Goal: Information Seeking & Learning: Learn about a topic

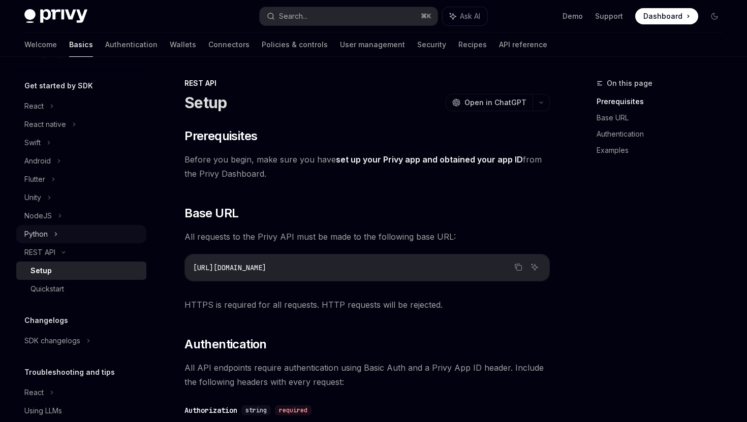
scroll to position [103, 0]
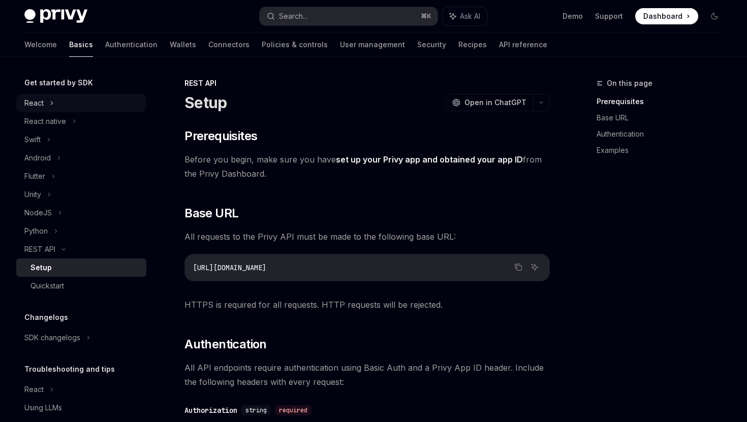
click at [38, 104] on div "React" at bounding box center [33, 103] width 19 height 12
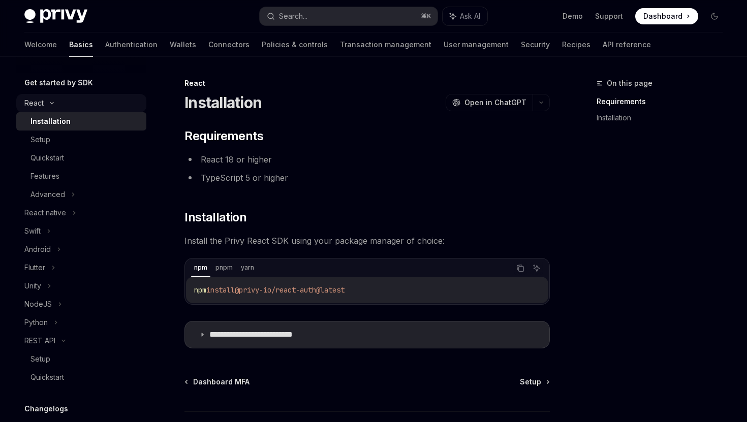
click at [52, 104] on icon at bounding box center [52, 103] width 12 height 4
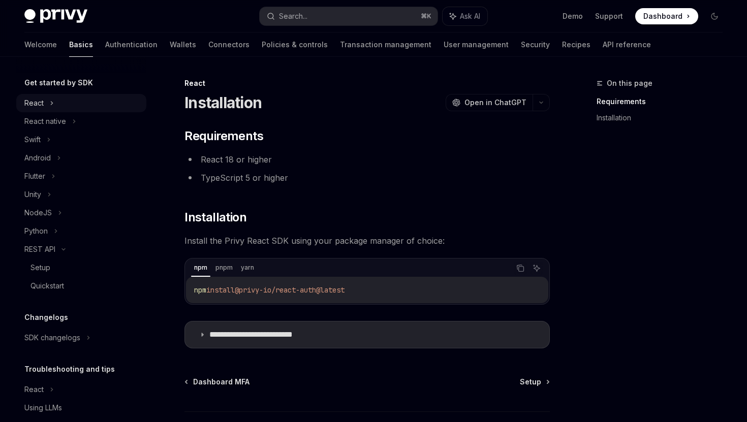
click at [50, 103] on icon at bounding box center [52, 103] width 4 height 12
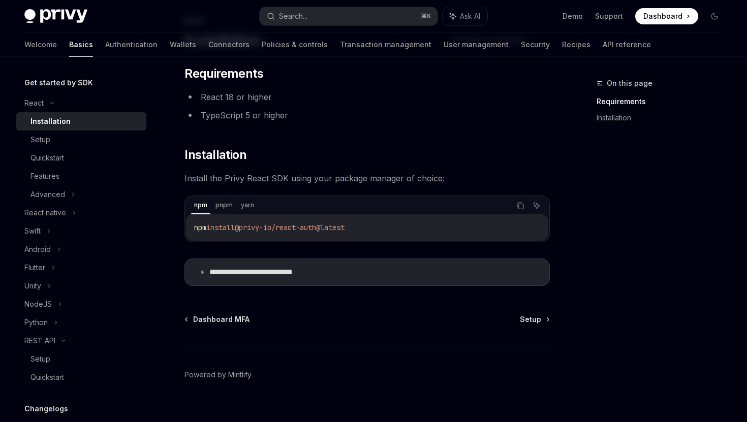
scroll to position [77, 0]
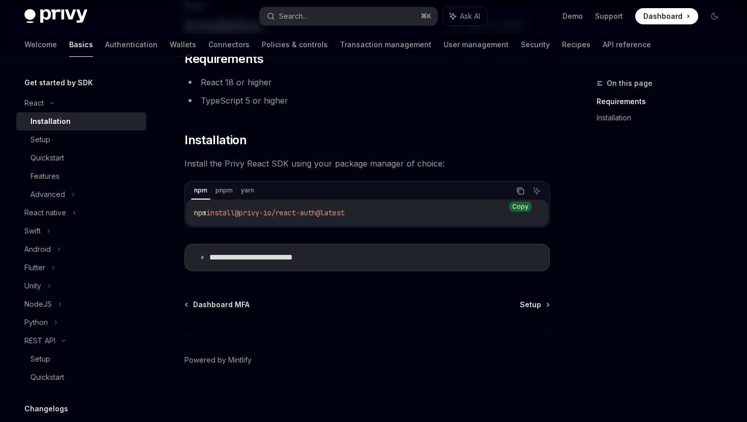
click at [519, 190] on icon "Copy the contents from the code block" at bounding box center [521, 192] width 5 height 5
click at [526, 307] on span "Setup" at bounding box center [530, 305] width 21 height 10
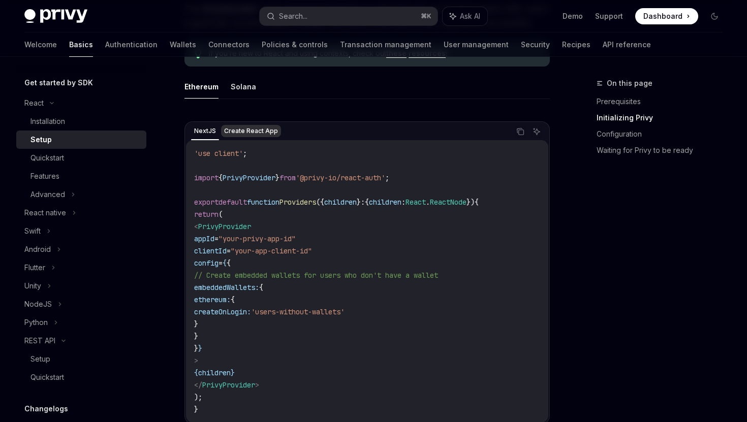
scroll to position [288, 0]
click at [241, 89] on button "Solana" at bounding box center [243, 88] width 25 height 24
click at [205, 88] on button "Ethereum" at bounding box center [202, 88] width 34 height 24
click at [232, 97] on button "Solana" at bounding box center [243, 88] width 25 height 24
click at [198, 94] on button "Ethereum" at bounding box center [202, 88] width 34 height 24
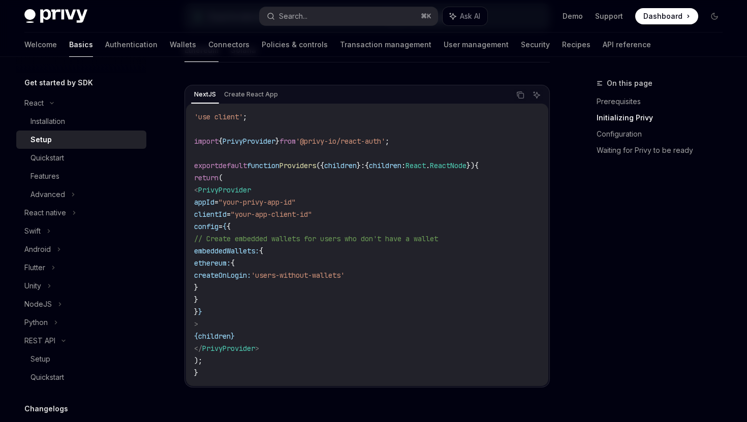
scroll to position [329, 0]
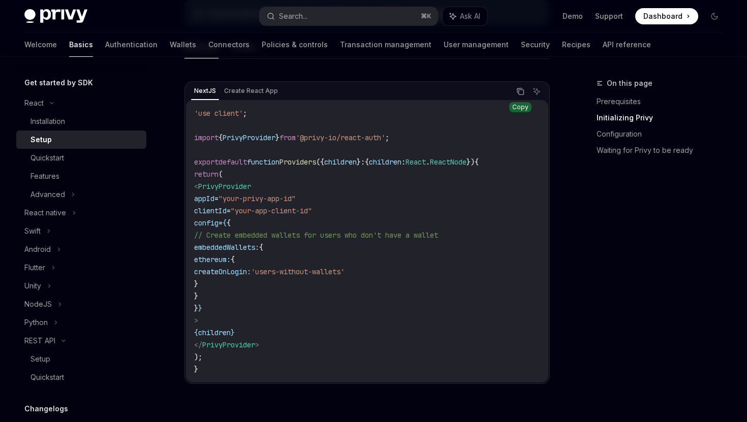
click at [521, 93] on icon "Copy the contents from the code block" at bounding box center [521, 91] width 8 height 8
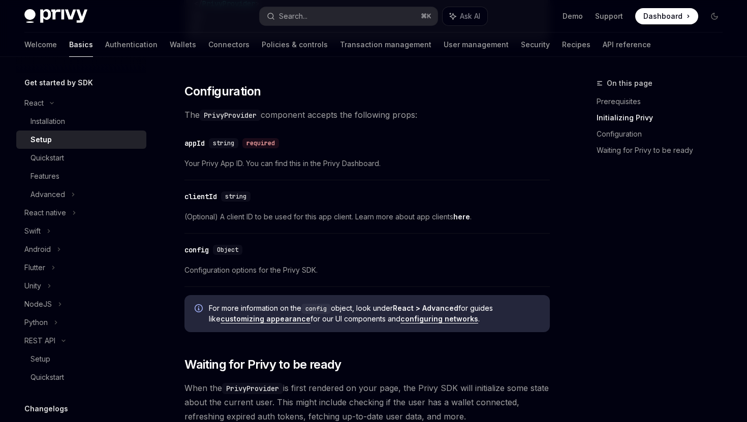
scroll to position [315, 0]
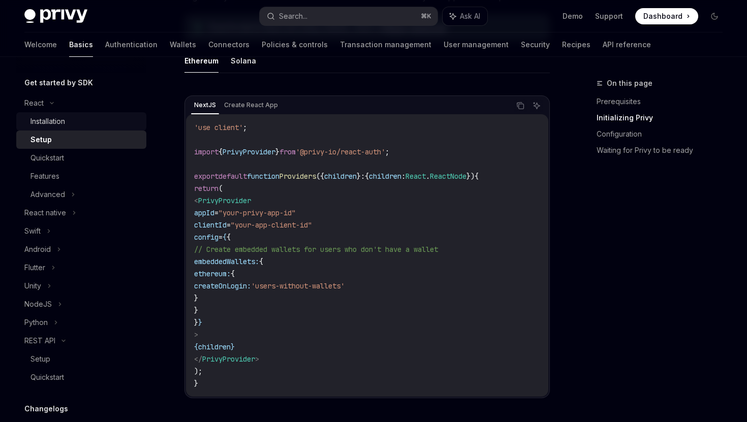
click at [53, 120] on div "Installation" at bounding box center [48, 121] width 35 height 12
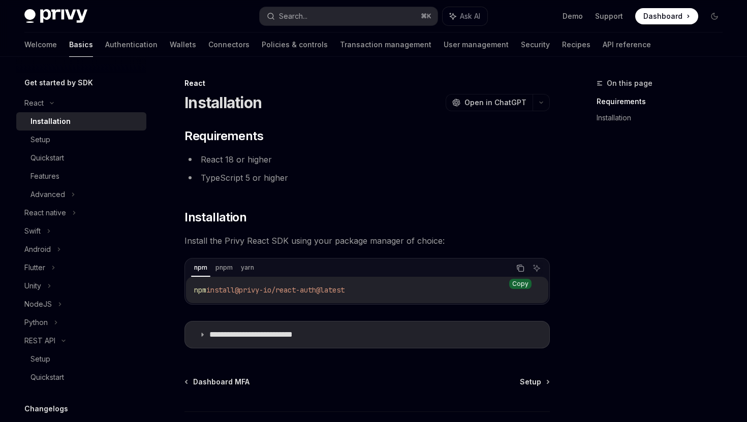
click at [517, 265] on icon "Copy the contents from the code block" at bounding box center [521, 268] width 8 height 8
click at [522, 268] on icon "Copy the contents from the code block" at bounding box center [521, 268] width 8 height 8
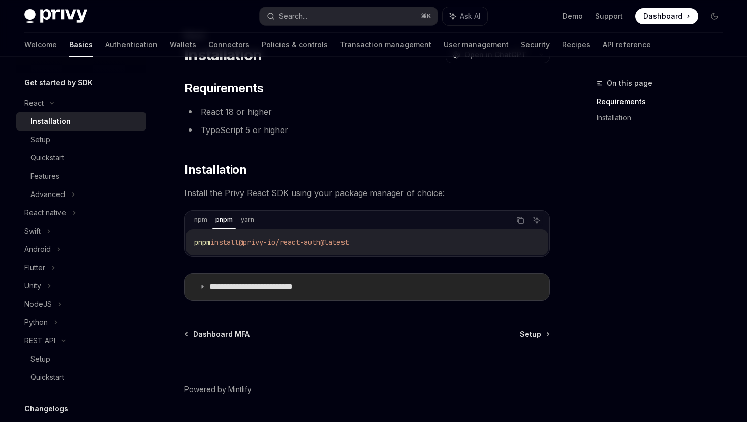
scroll to position [77, 0]
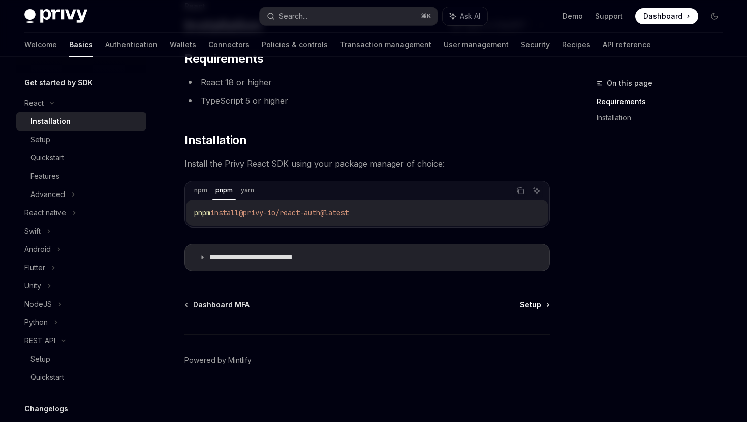
click at [536, 306] on span "Setup" at bounding box center [530, 305] width 21 height 10
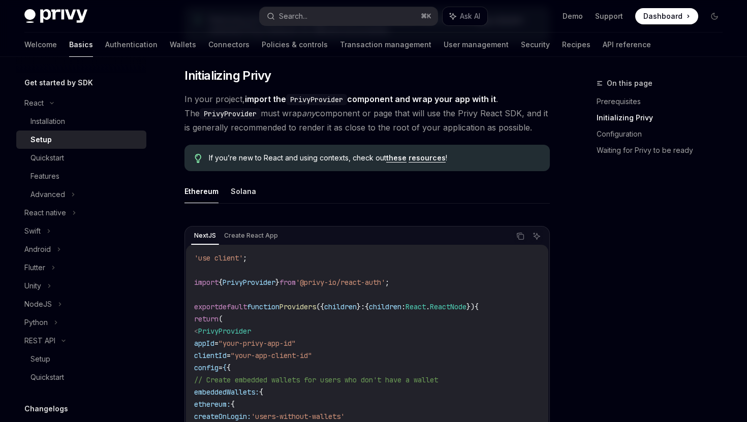
scroll to position [245, 0]
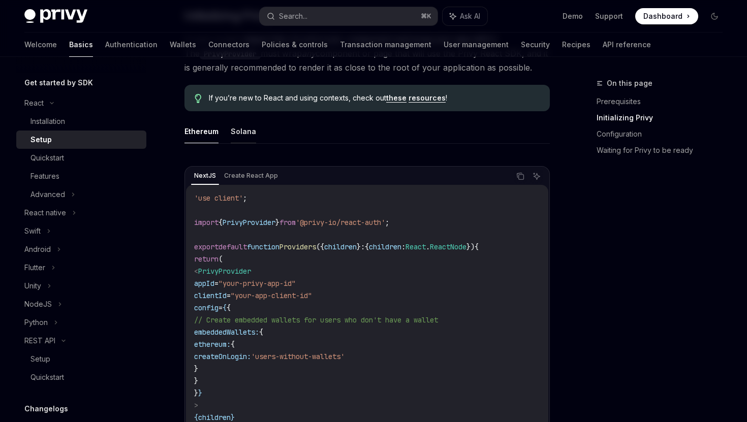
click at [242, 131] on button "Solana" at bounding box center [243, 131] width 25 height 24
click at [199, 134] on button "Ethereum" at bounding box center [202, 131] width 34 height 24
click at [233, 135] on button "Solana" at bounding box center [243, 131] width 25 height 24
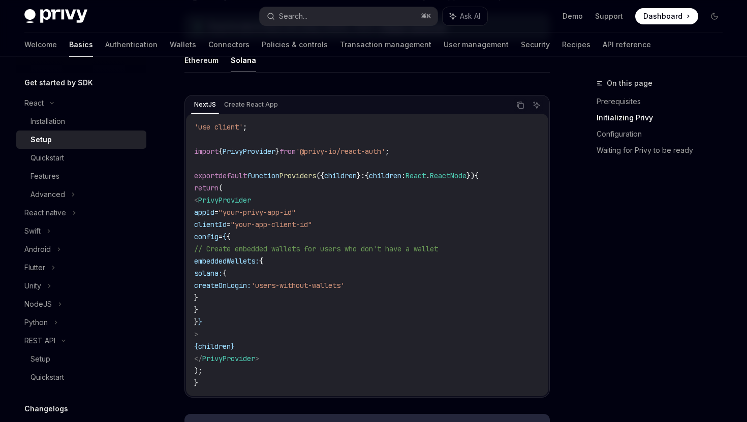
scroll to position [286, 0]
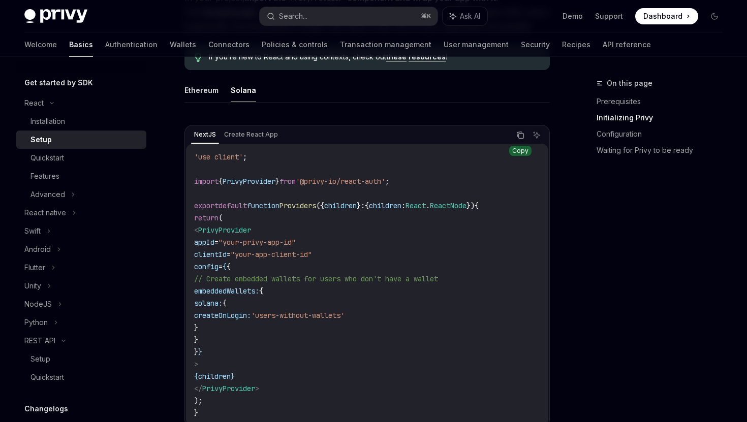
click at [523, 138] on icon "Copy the contents from the code block" at bounding box center [521, 135] width 8 height 8
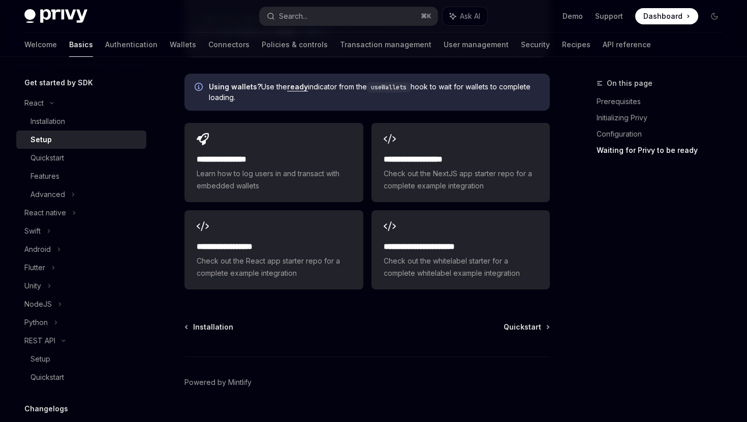
scroll to position [1368, 0]
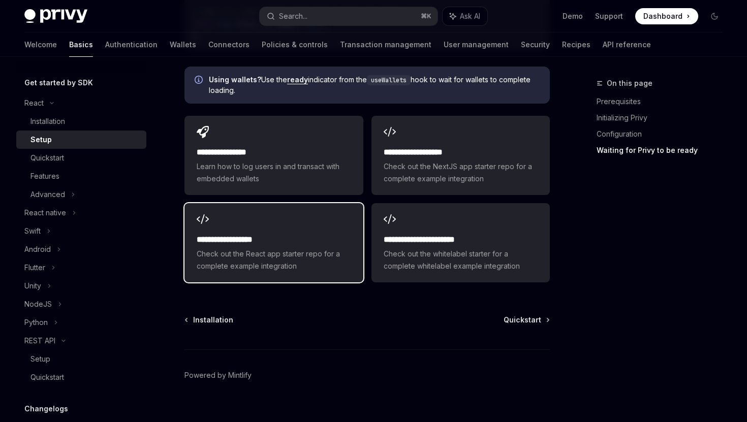
click at [312, 217] on div "**********" at bounding box center [274, 242] width 178 height 79
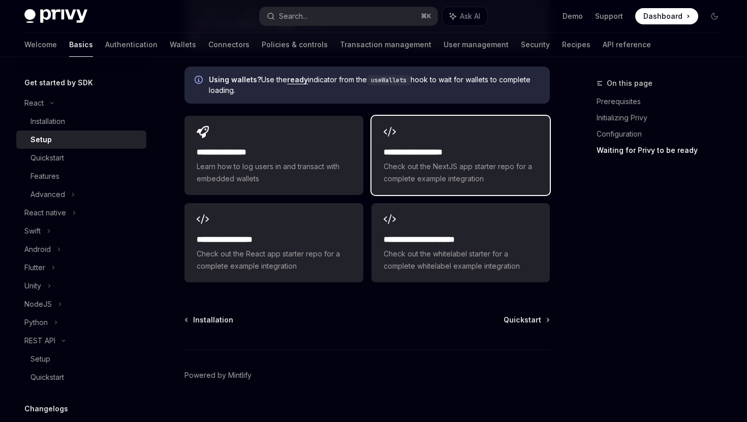
click at [402, 161] on span "Check out the NextJS app starter repo for a complete example integration" at bounding box center [461, 173] width 154 height 24
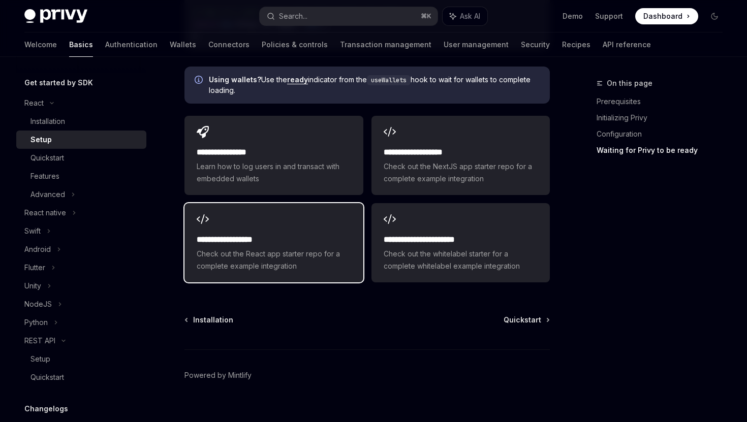
click at [307, 234] on h2 "**********" at bounding box center [274, 240] width 154 height 12
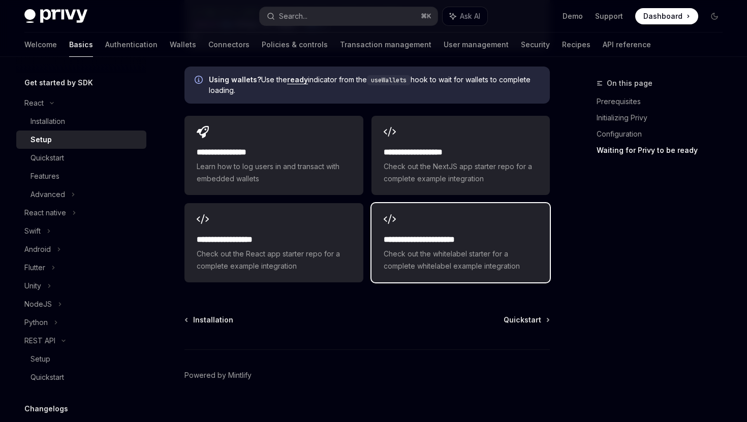
click at [432, 250] on span "Check out the whitelabel starter for a complete whitelabel example integration" at bounding box center [461, 260] width 154 height 24
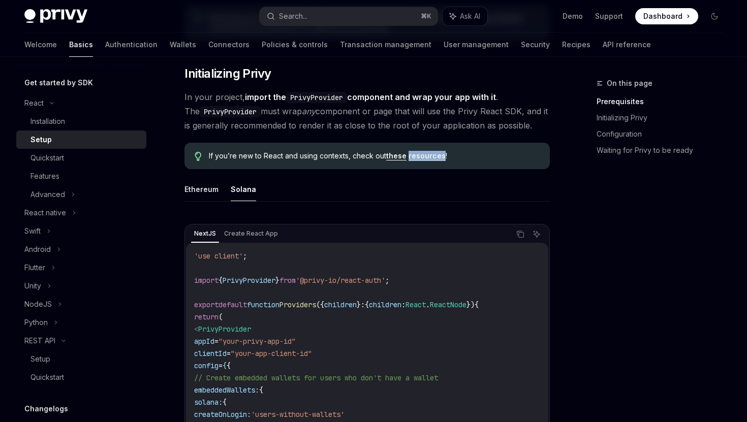
scroll to position [0, 0]
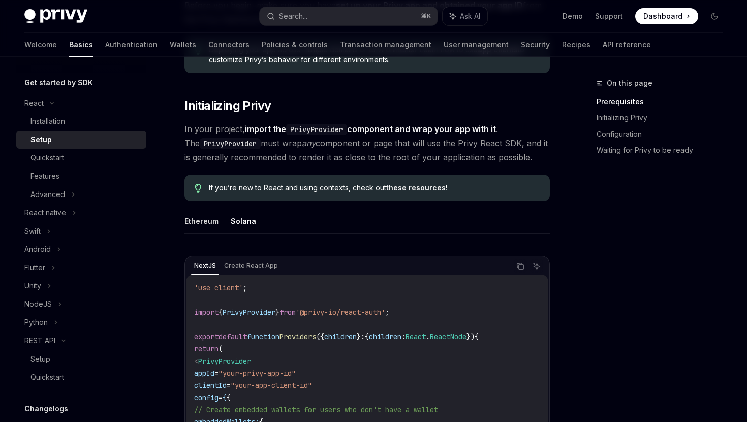
click at [292, 232] on ul "Ethereum Solana" at bounding box center [368, 221] width 366 height 24
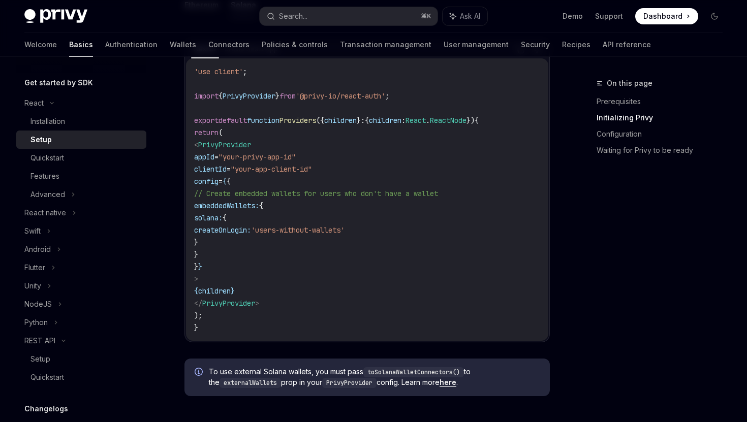
scroll to position [307, 0]
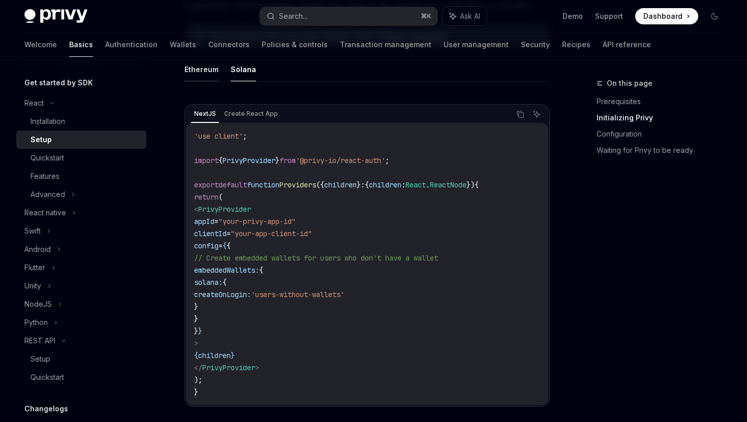
click at [207, 74] on button "Ethereum" at bounding box center [202, 69] width 34 height 24
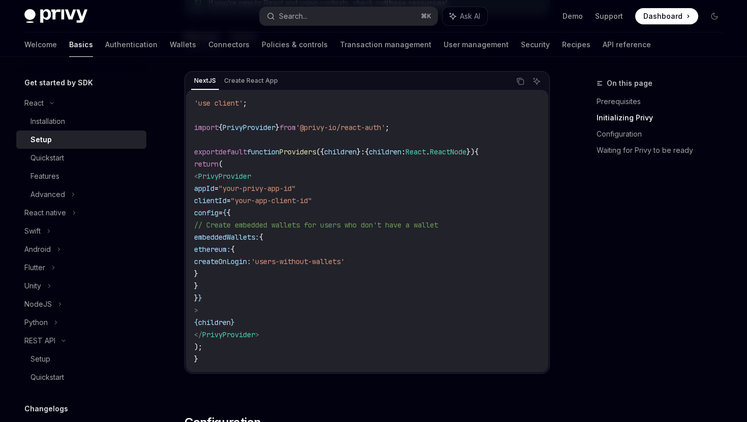
scroll to position [199, 0]
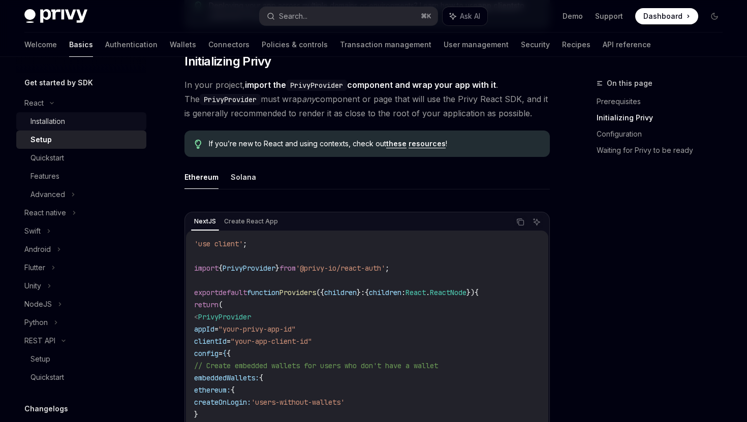
click at [75, 122] on div "Installation" at bounding box center [86, 121] width 110 height 12
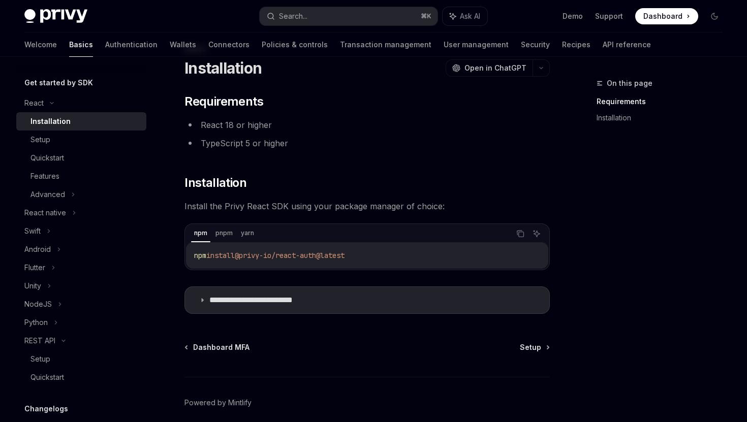
scroll to position [44, 0]
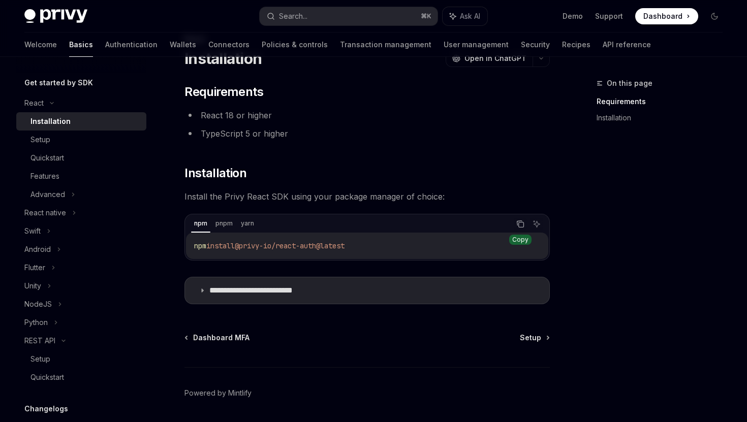
click at [521, 221] on icon "Copy the contents from the code block" at bounding box center [520, 223] width 5 height 5
click at [528, 342] on span "Setup" at bounding box center [530, 338] width 21 height 10
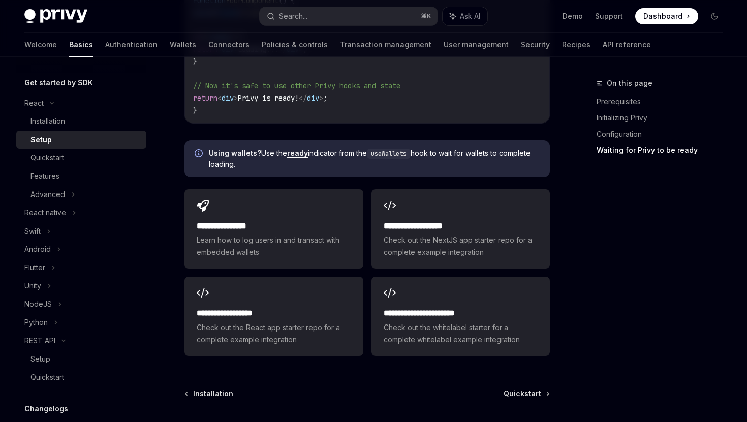
scroll to position [1244, 0]
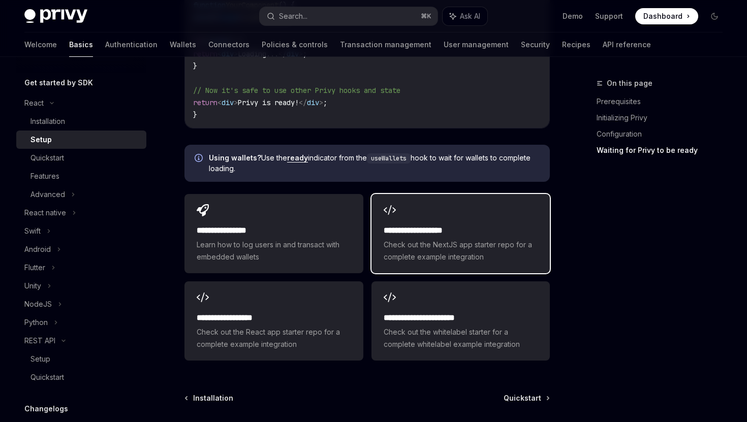
click at [425, 240] on span "Check out the NextJS app starter repo for a complete example integration" at bounding box center [461, 251] width 154 height 24
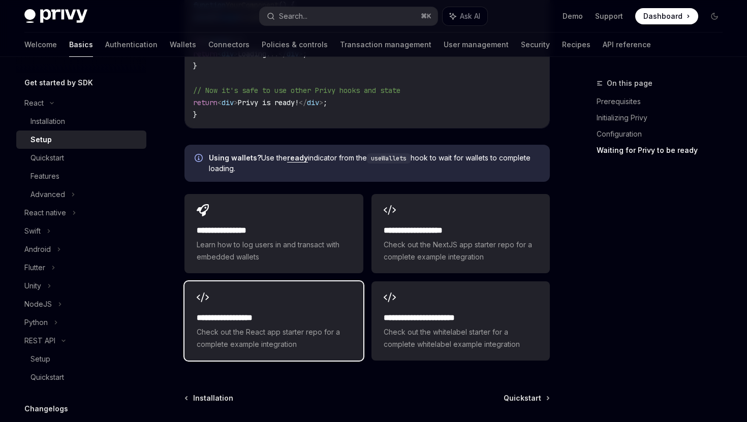
click at [294, 326] on span "Check out the React app starter repo for a complete example integration" at bounding box center [274, 338] width 154 height 24
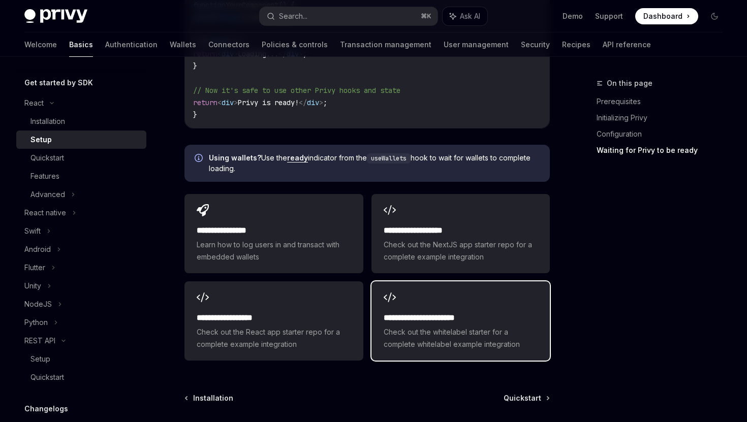
click at [414, 294] on div "**********" at bounding box center [461, 321] width 178 height 79
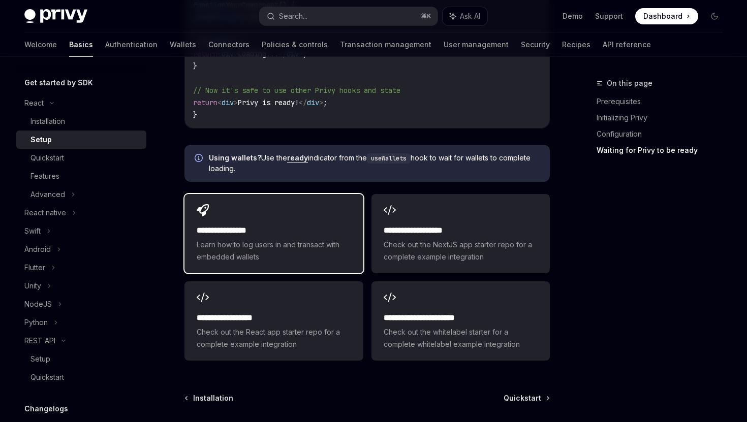
click at [226, 207] on div "**********" at bounding box center [274, 233] width 178 height 79
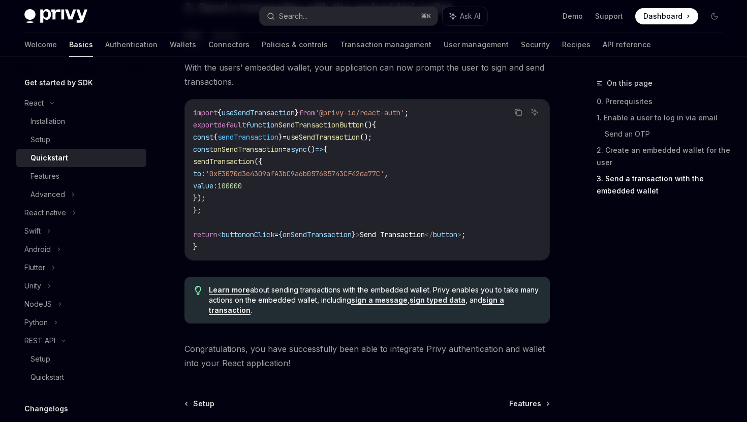
scroll to position [1052, 0]
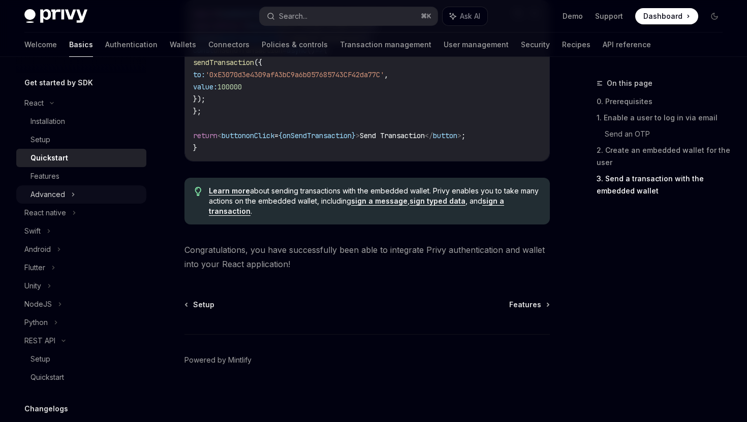
click at [59, 196] on div "Advanced" at bounding box center [48, 195] width 35 height 12
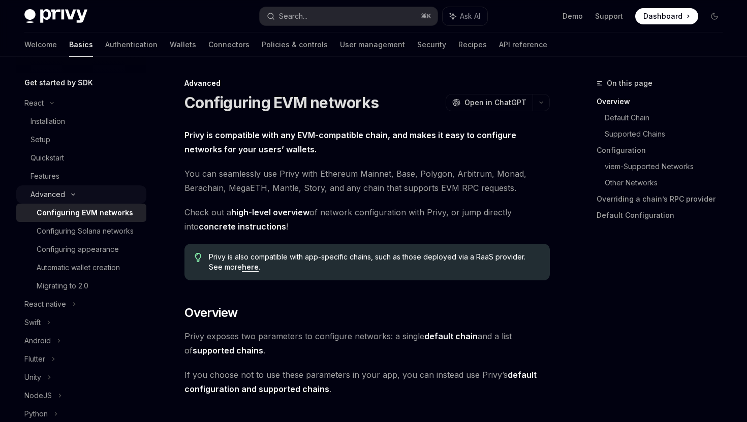
click at [59, 196] on div "Advanced" at bounding box center [48, 195] width 35 height 12
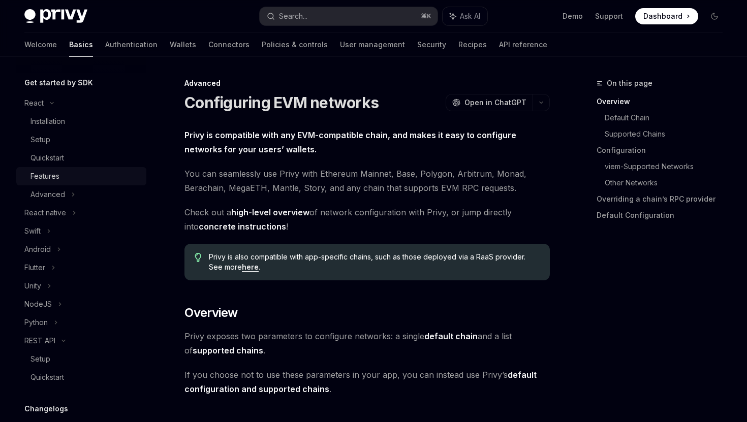
click at [50, 172] on div "Features" at bounding box center [45, 176] width 29 height 12
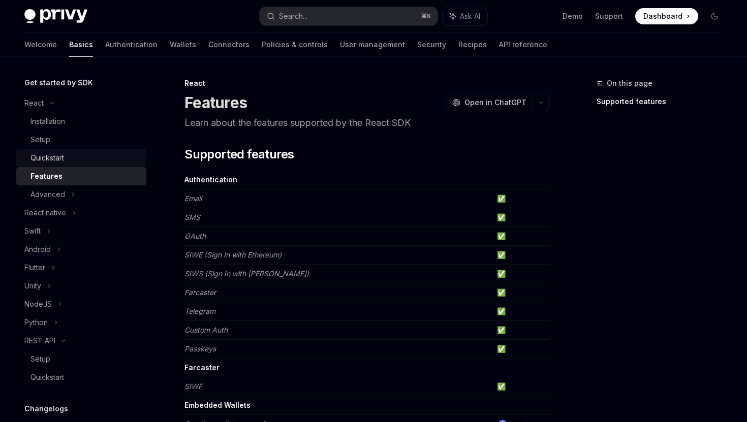
click at [50, 163] on div "Quickstart" at bounding box center [48, 158] width 34 height 12
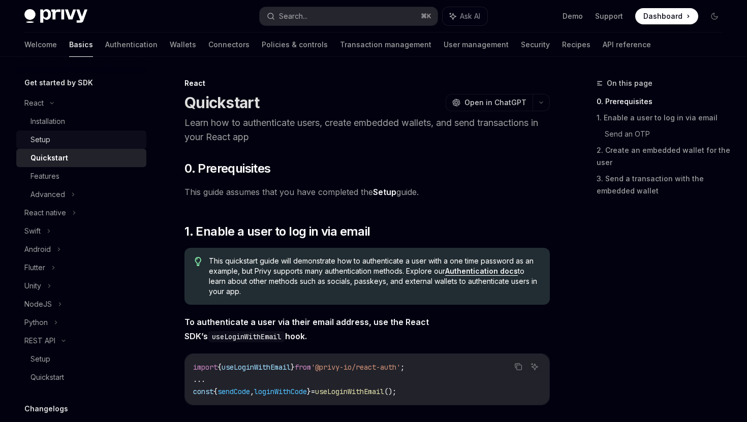
click at [51, 142] on div "Setup" at bounding box center [86, 140] width 110 height 12
type textarea "*"
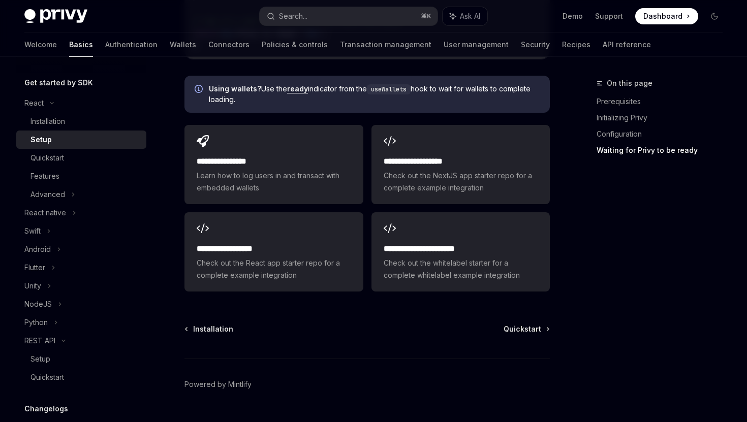
scroll to position [1323, 0]
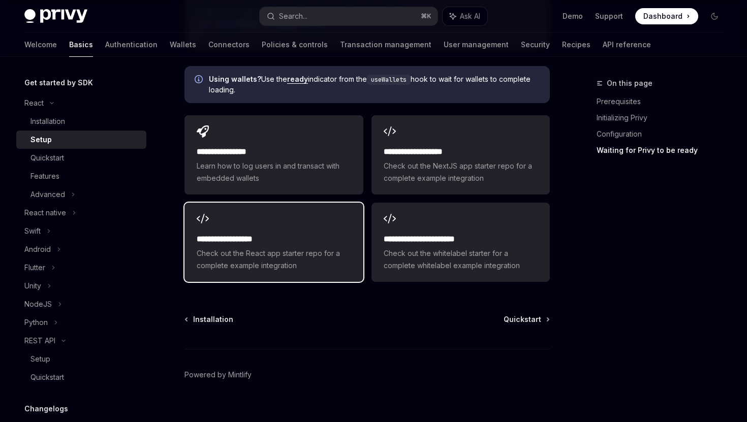
click at [300, 233] on h2 "**********" at bounding box center [274, 239] width 154 height 12
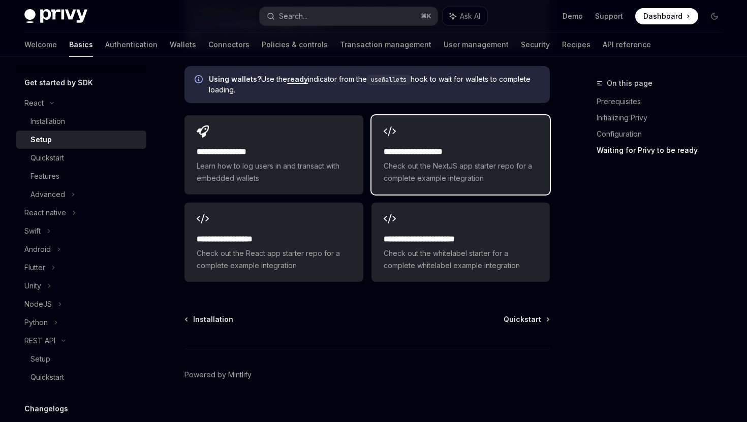
click at [397, 146] on h2 "**********" at bounding box center [461, 152] width 154 height 12
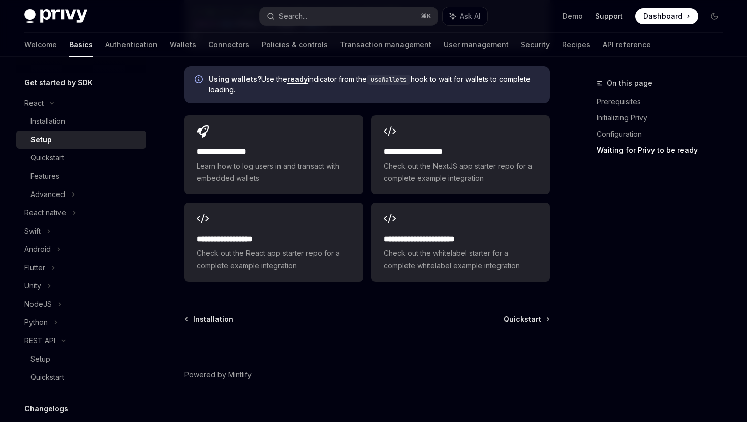
click at [614, 17] on link "Support" at bounding box center [609, 16] width 28 height 10
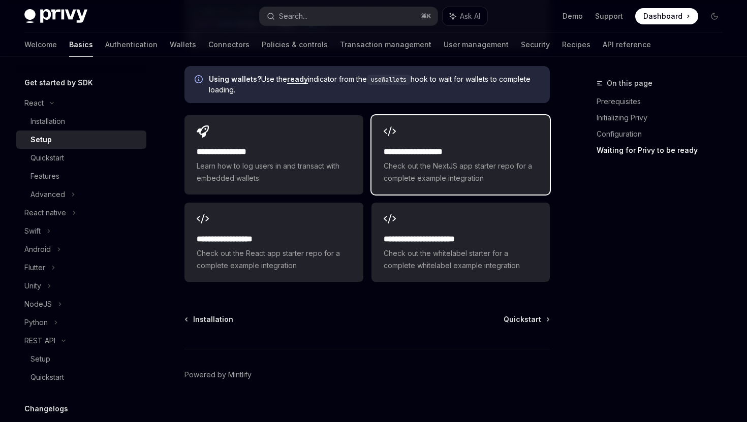
click at [411, 160] on span "Check out the NextJS app starter repo for a complete example integration" at bounding box center [461, 172] width 154 height 24
click at [428, 146] on h2 "**********" at bounding box center [461, 152] width 154 height 12
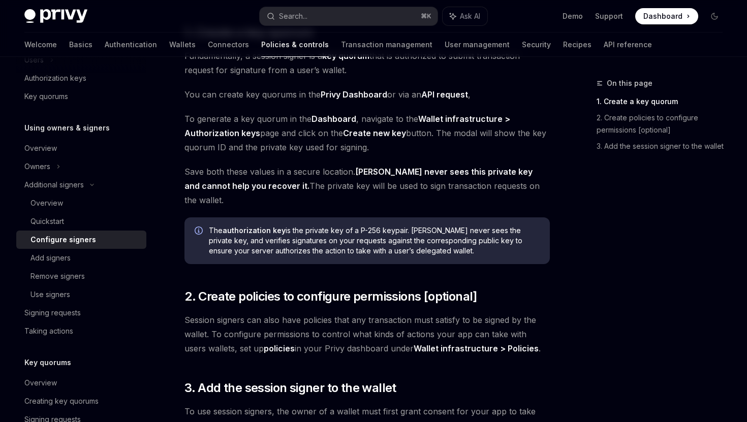
scroll to position [160, 0]
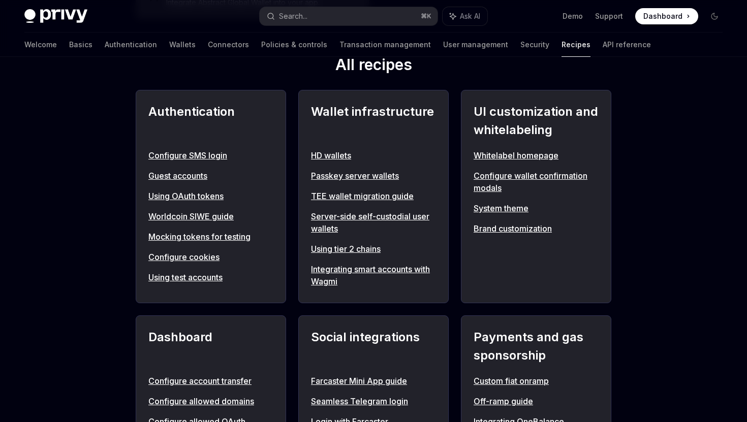
scroll to position [329, 0]
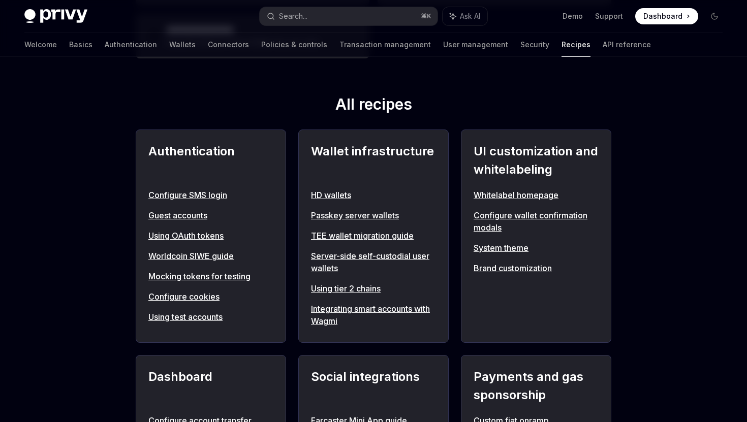
click at [482, 216] on link "Configure wallet confirmation modals" at bounding box center [536, 221] width 125 height 24
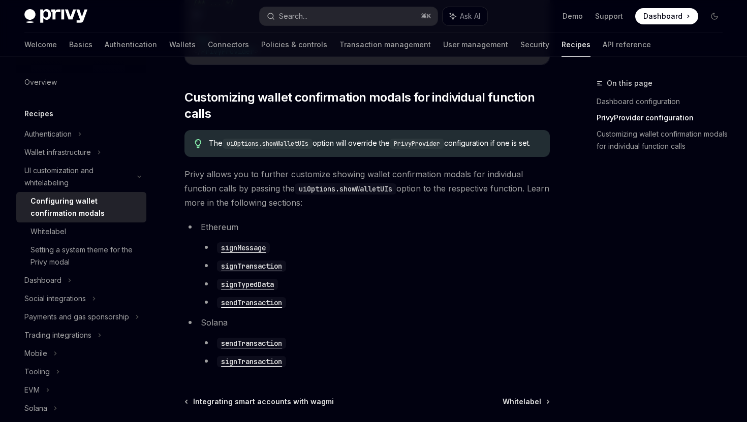
scroll to position [618, 0]
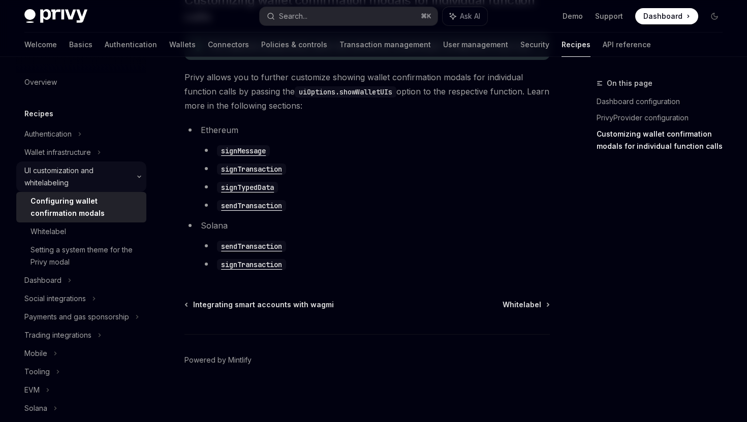
click at [44, 173] on div "UI customization and whitelabeling" at bounding box center [77, 177] width 107 height 24
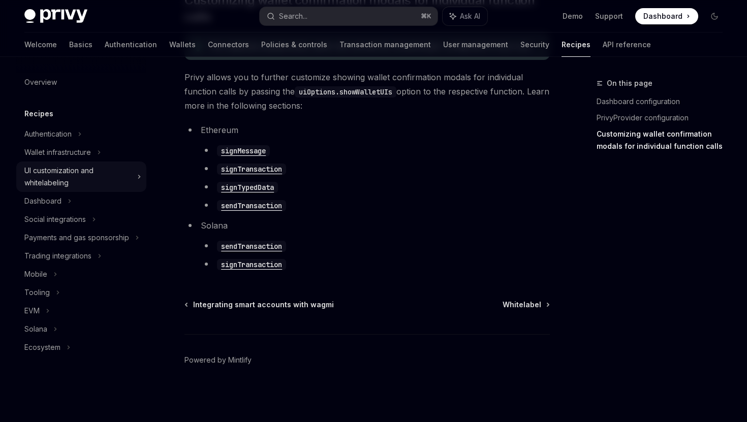
click at [46, 172] on div "UI customization and whitelabeling" at bounding box center [77, 177] width 107 height 24
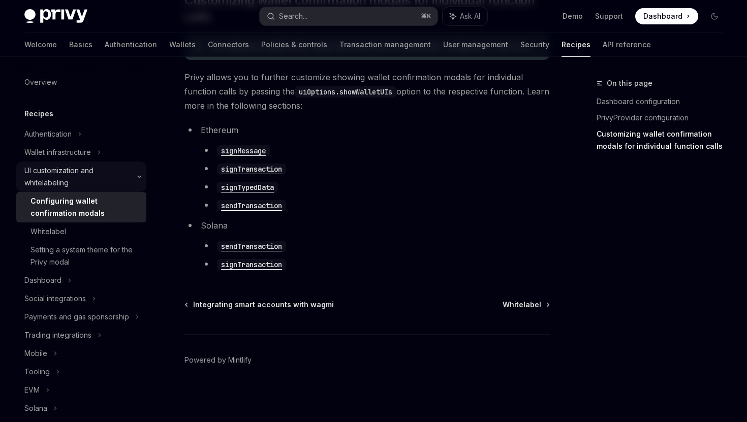
click at [46, 172] on div "UI customization and whitelabeling" at bounding box center [77, 177] width 107 height 24
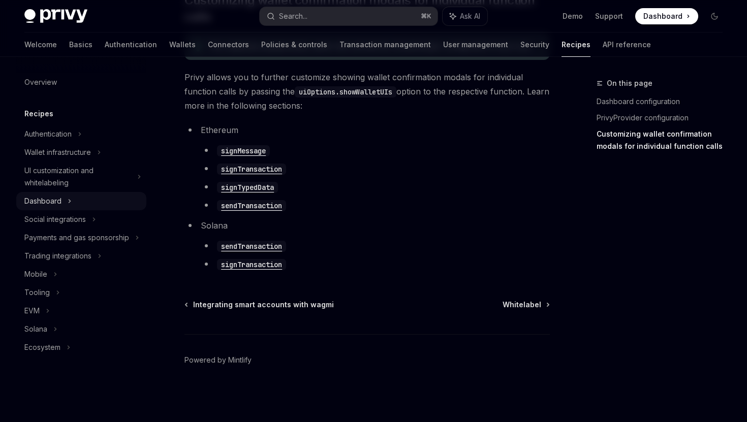
click at [47, 195] on div "Dashboard" at bounding box center [42, 201] width 37 height 12
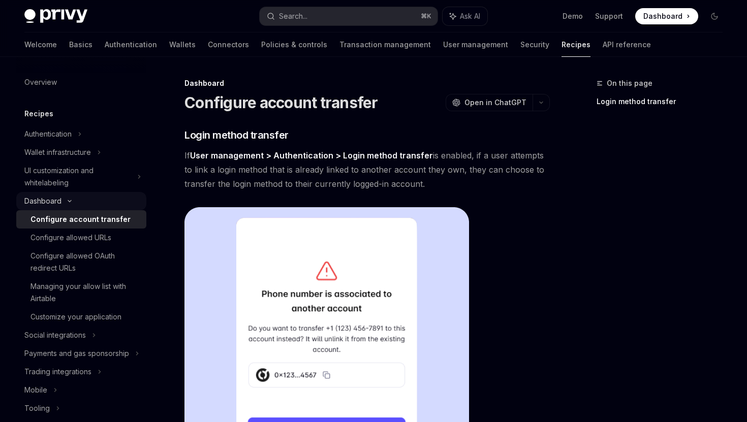
click at [48, 196] on div "Dashboard" at bounding box center [42, 201] width 37 height 12
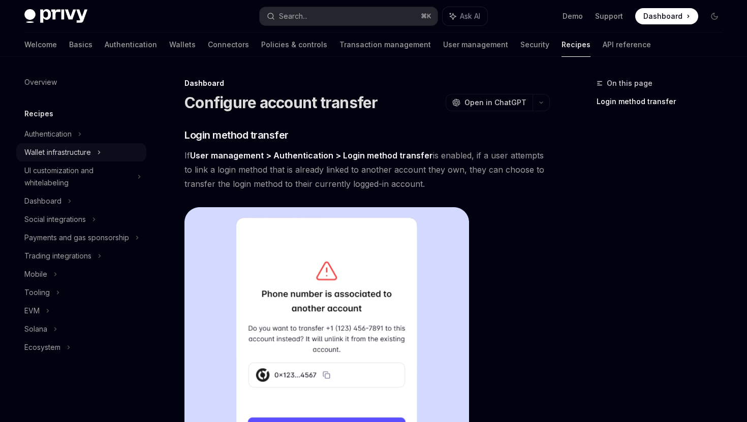
click at [46, 151] on div "Wallet infrastructure" at bounding box center [57, 152] width 67 height 12
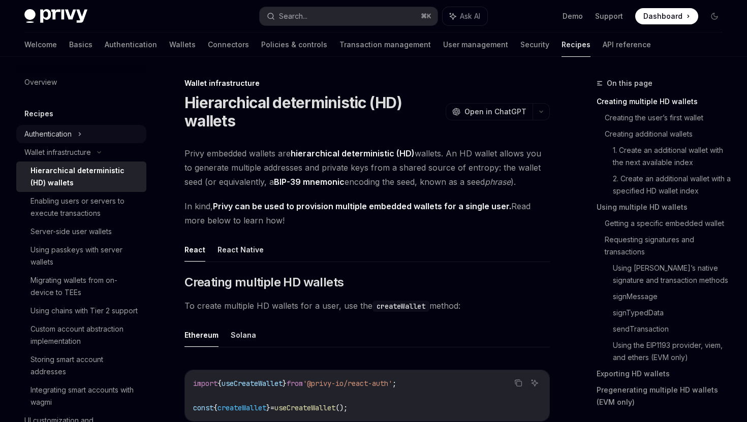
click at [40, 134] on div "Authentication" at bounding box center [47, 134] width 47 height 12
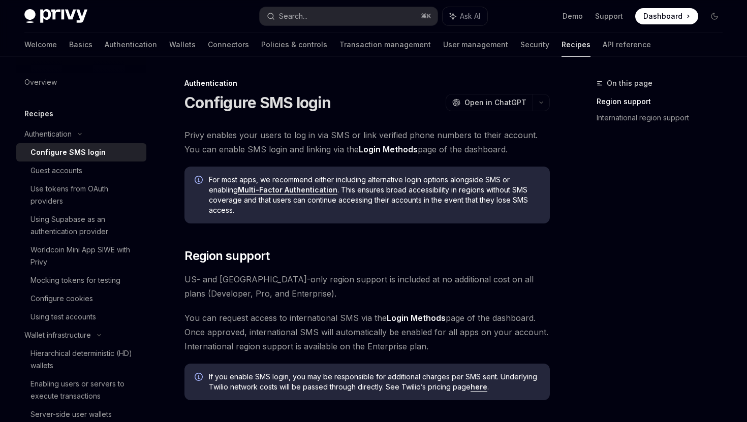
click at [36, 117] on h5 "Recipes" at bounding box center [38, 114] width 29 height 12
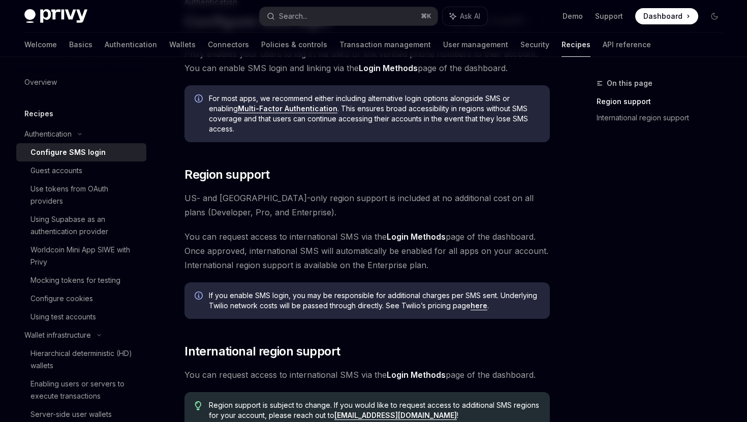
scroll to position [98, 0]
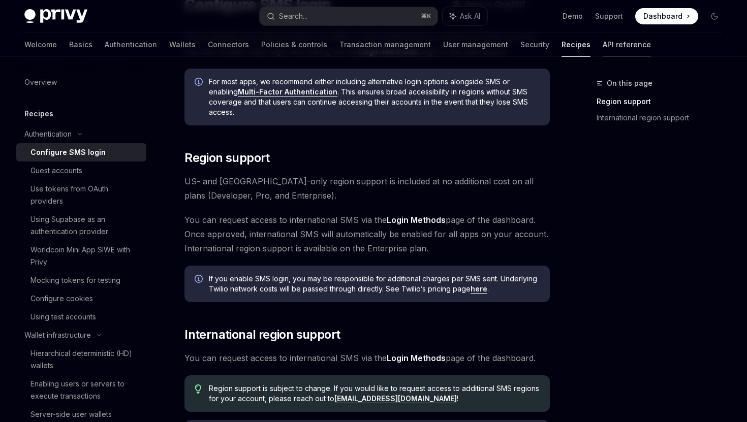
click at [603, 43] on link "API reference" at bounding box center [627, 45] width 48 height 24
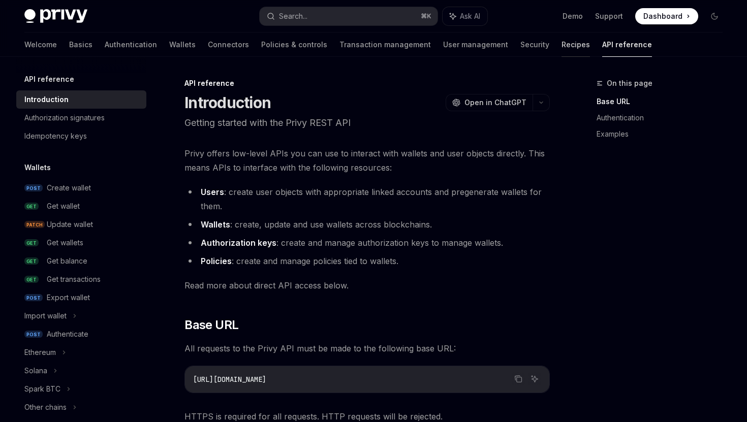
click at [562, 48] on link "Recipes" at bounding box center [576, 45] width 28 height 24
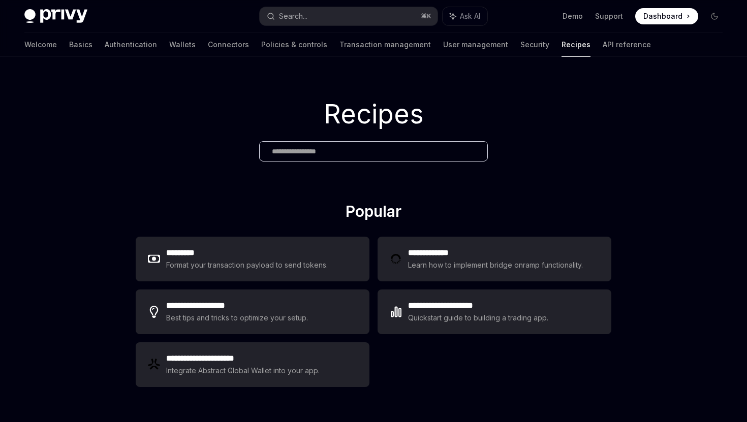
click at [48, 50] on div "Welcome Basics Authentication Wallets Connectors Policies & controls Transactio…" at bounding box center [337, 45] width 627 height 24
click at [69, 49] on link "Basics" at bounding box center [80, 45] width 23 height 24
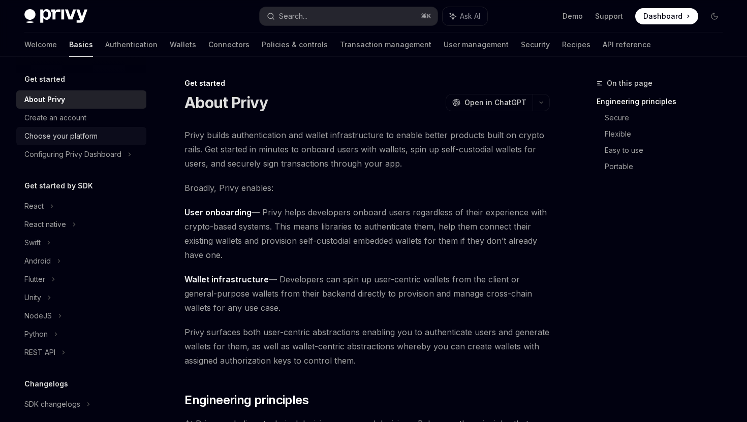
click at [52, 136] on div "Choose your platform" at bounding box center [60, 136] width 73 height 12
type textarea "*"
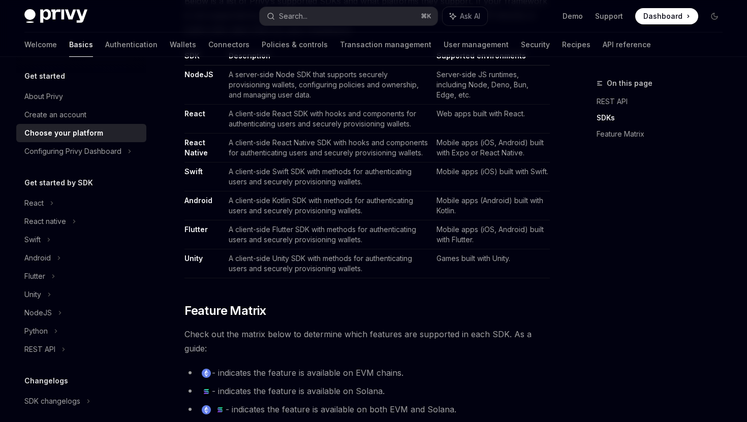
scroll to position [650, 0]
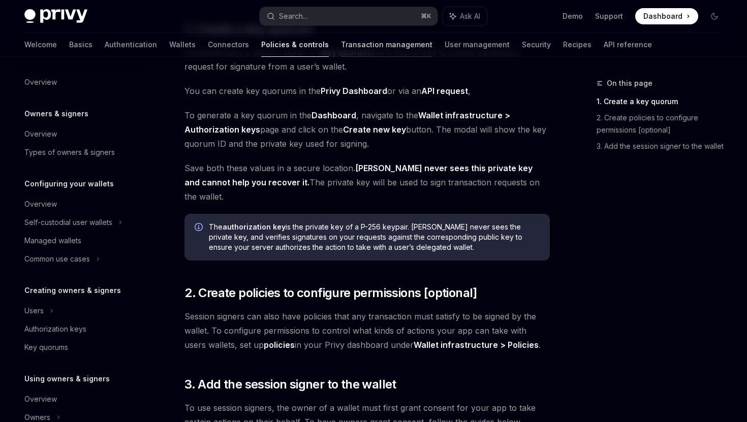
click at [341, 49] on link "Transaction management" at bounding box center [387, 45] width 92 height 24
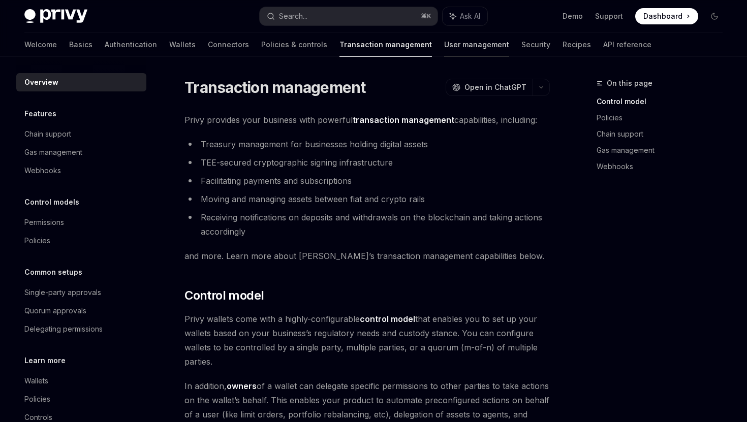
click at [444, 46] on link "User management" at bounding box center [476, 45] width 65 height 24
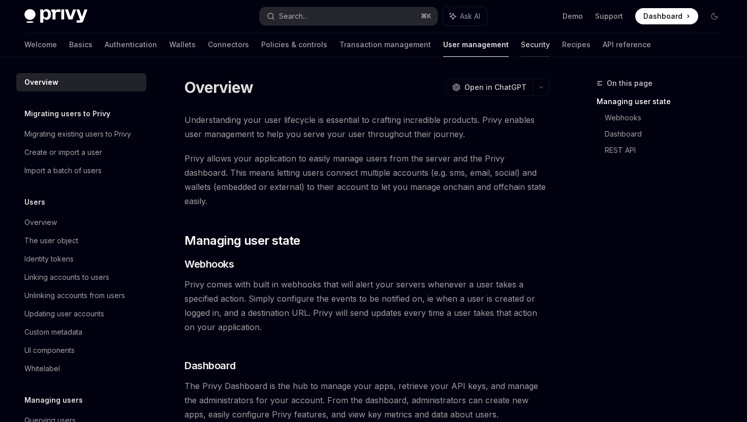
click at [521, 46] on link "Security" at bounding box center [535, 45] width 29 height 24
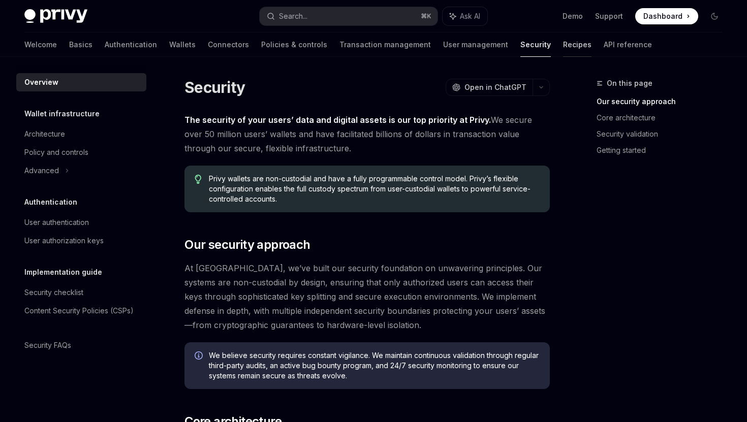
click at [563, 48] on link "Recipes" at bounding box center [577, 45] width 28 height 24
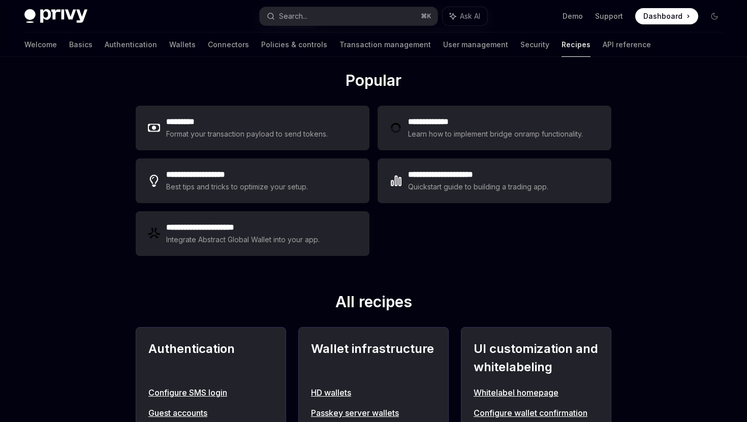
scroll to position [132, 0]
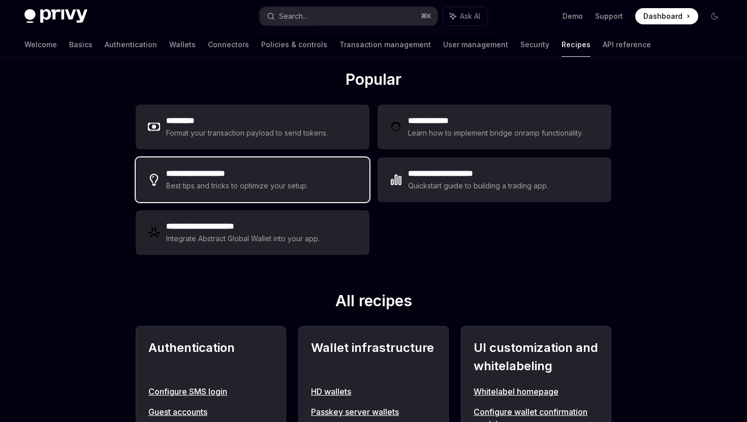
click at [275, 178] on h2 "**********" at bounding box center [237, 174] width 143 height 12
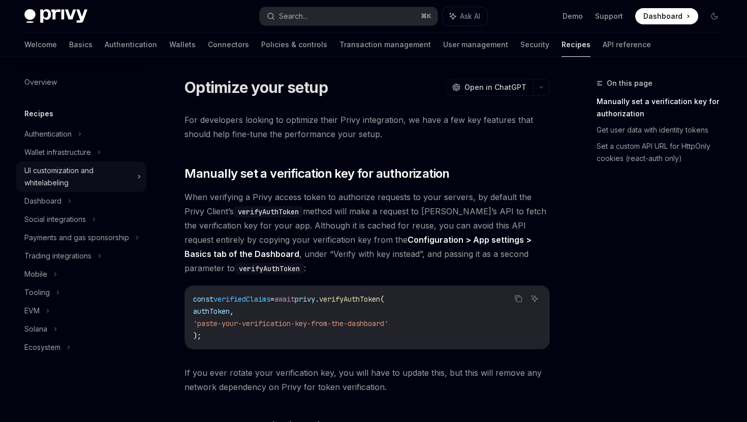
click at [58, 167] on div "UI customization and whitelabeling" at bounding box center [77, 177] width 107 height 24
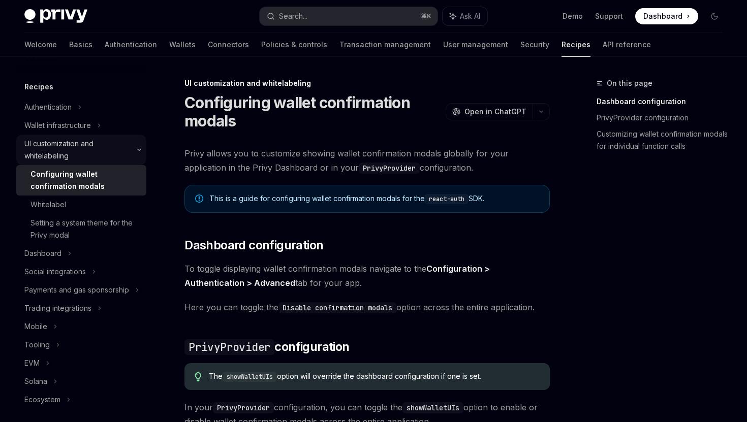
scroll to position [32, 0]
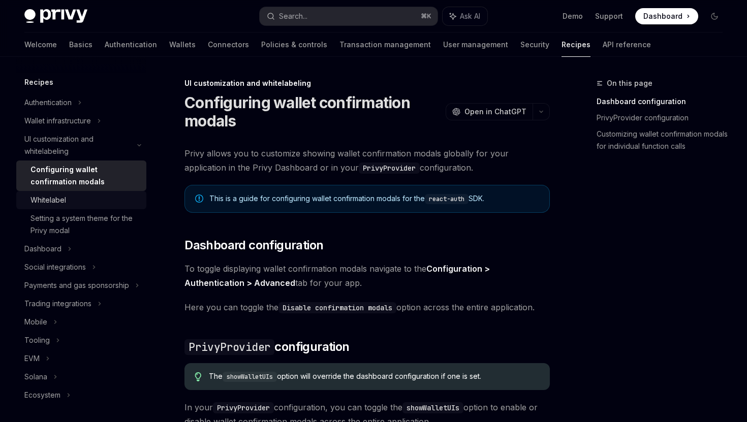
click at [46, 197] on div "Whitelabel" at bounding box center [49, 200] width 36 height 12
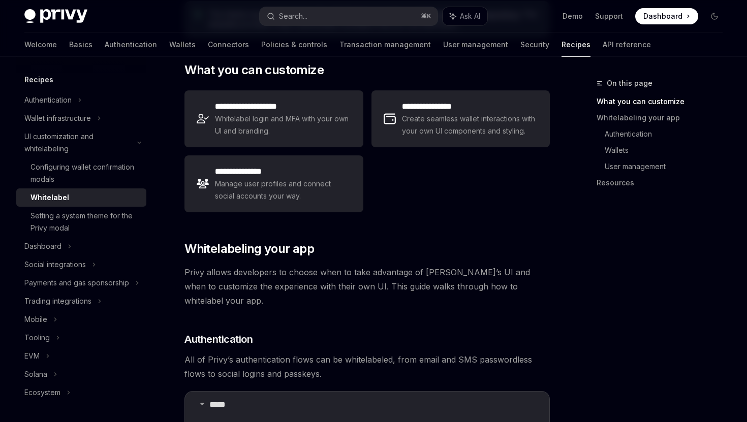
scroll to position [190, 0]
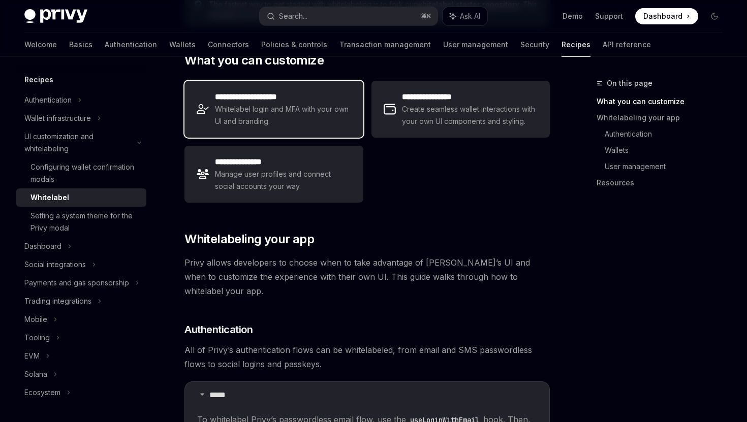
click at [253, 118] on span "Whitelabel login and MFA with your own UI and branding." at bounding box center [283, 115] width 136 height 24
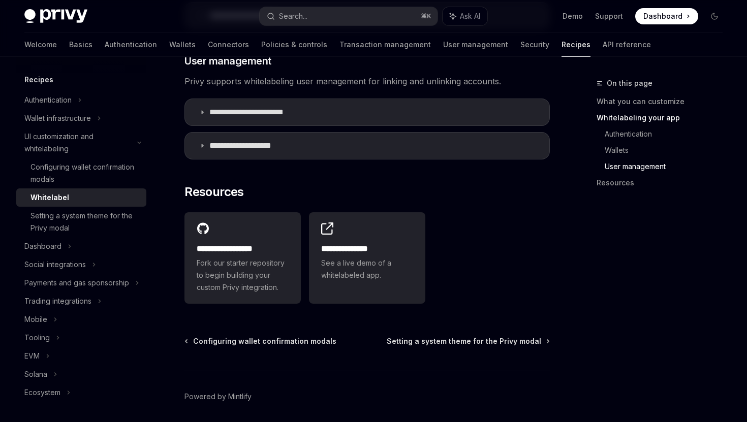
scroll to position [1370, 0]
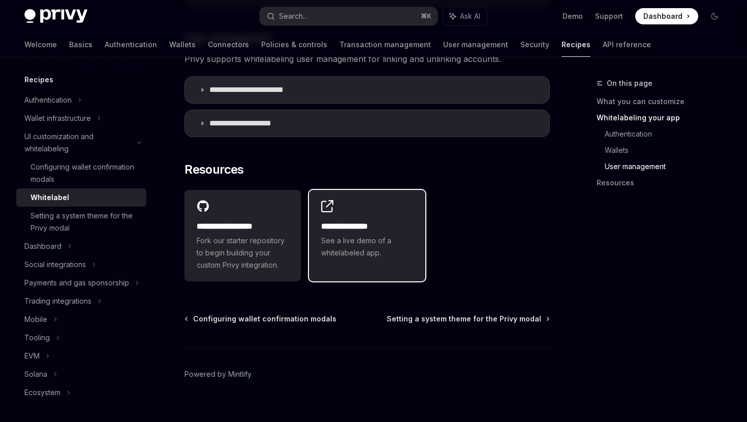
click at [346, 221] on h2 "**********" at bounding box center [367, 227] width 92 height 12
click at [337, 190] on div "**********" at bounding box center [367, 229] width 116 height 79
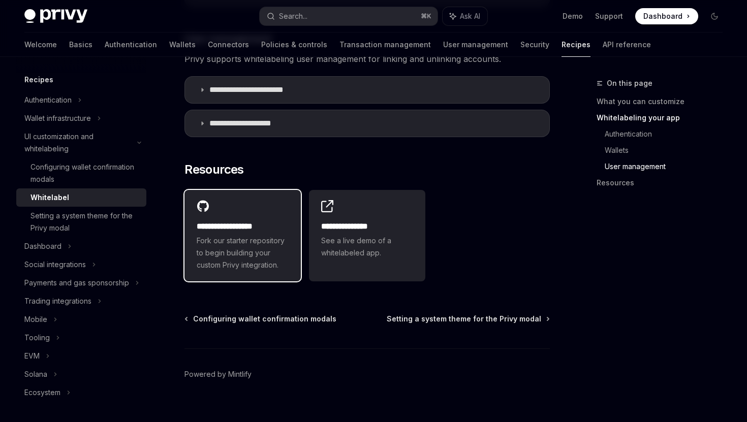
click at [246, 221] on h2 "**********" at bounding box center [243, 227] width 92 height 12
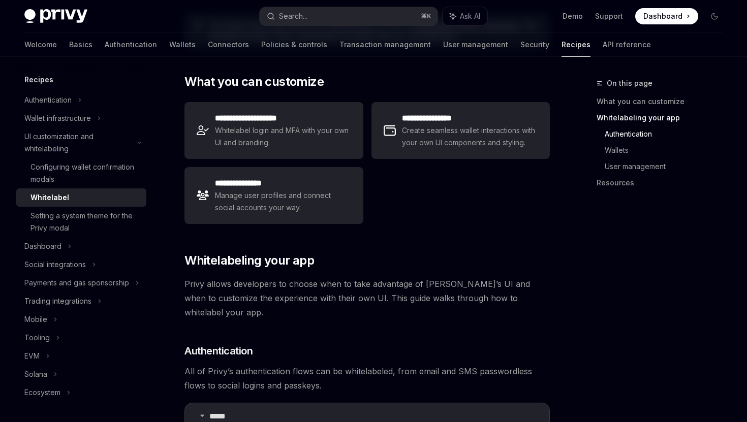
scroll to position [0, 0]
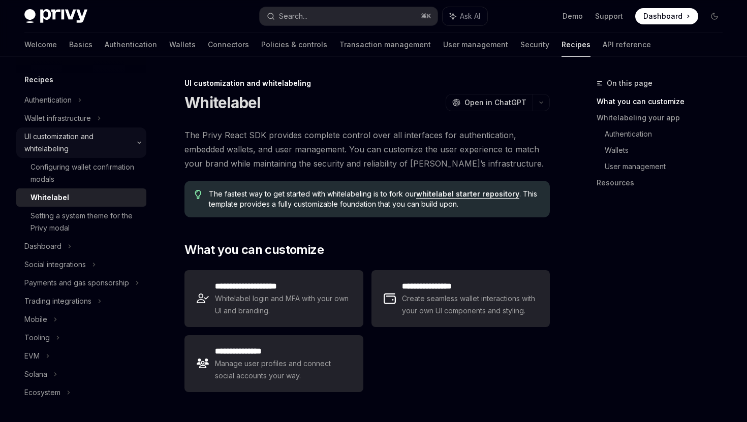
click at [50, 142] on div "UI customization and whitelabeling" at bounding box center [77, 143] width 107 height 24
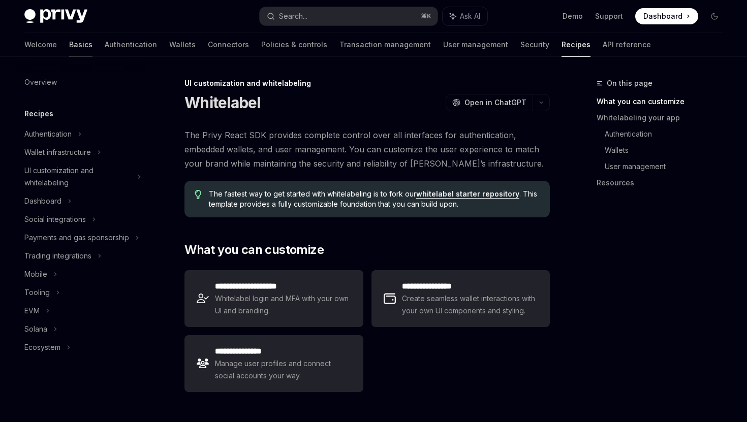
click at [69, 45] on link "Basics" at bounding box center [80, 45] width 23 height 24
type textarea "*"
